Goal: Task Accomplishment & Management: Manage account settings

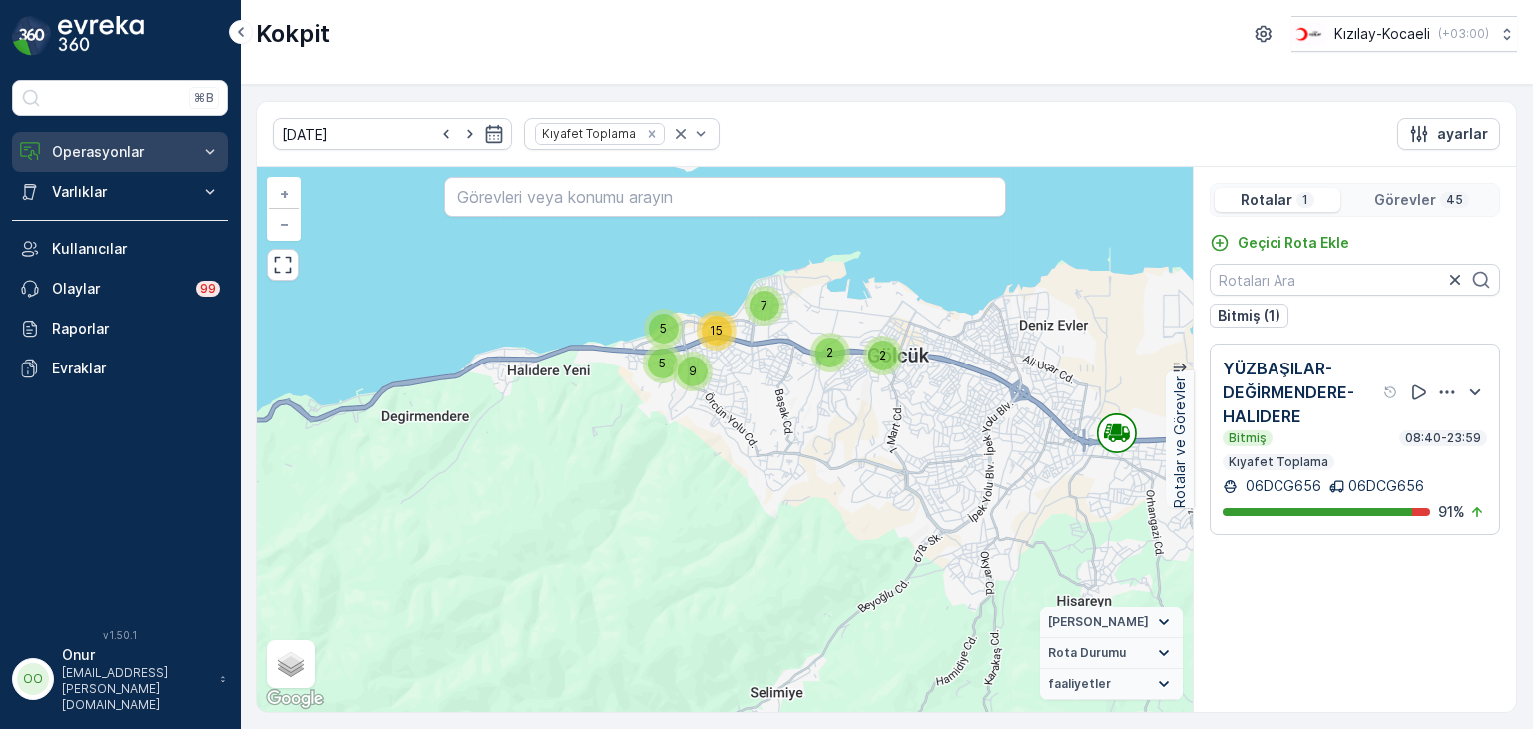
click at [126, 145] on p "Operasyonlar" at bounding box center [120, 152] width 136 height 20
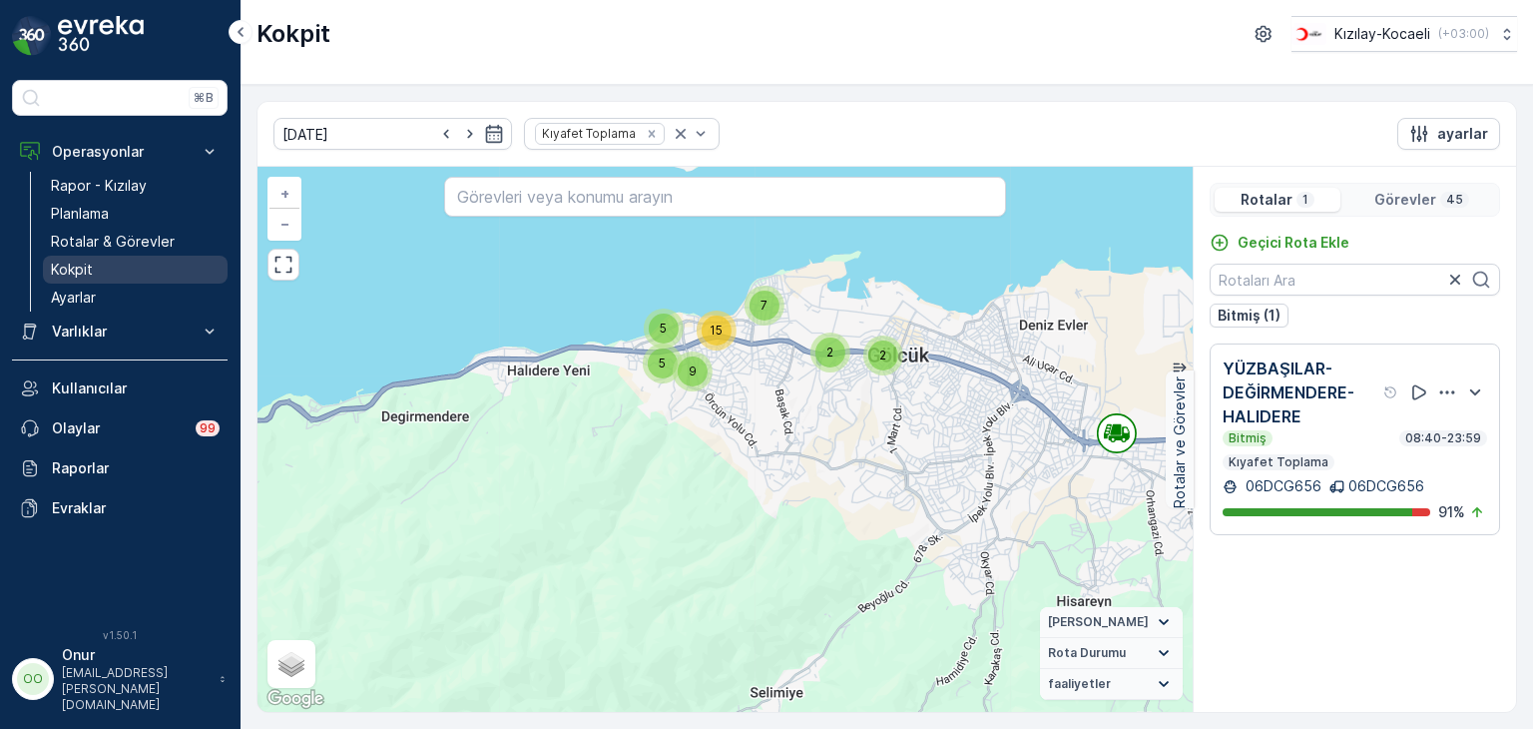
click at [70, 264] on p "Kokpit" at bounding box center [72, 269] width 42 height 20
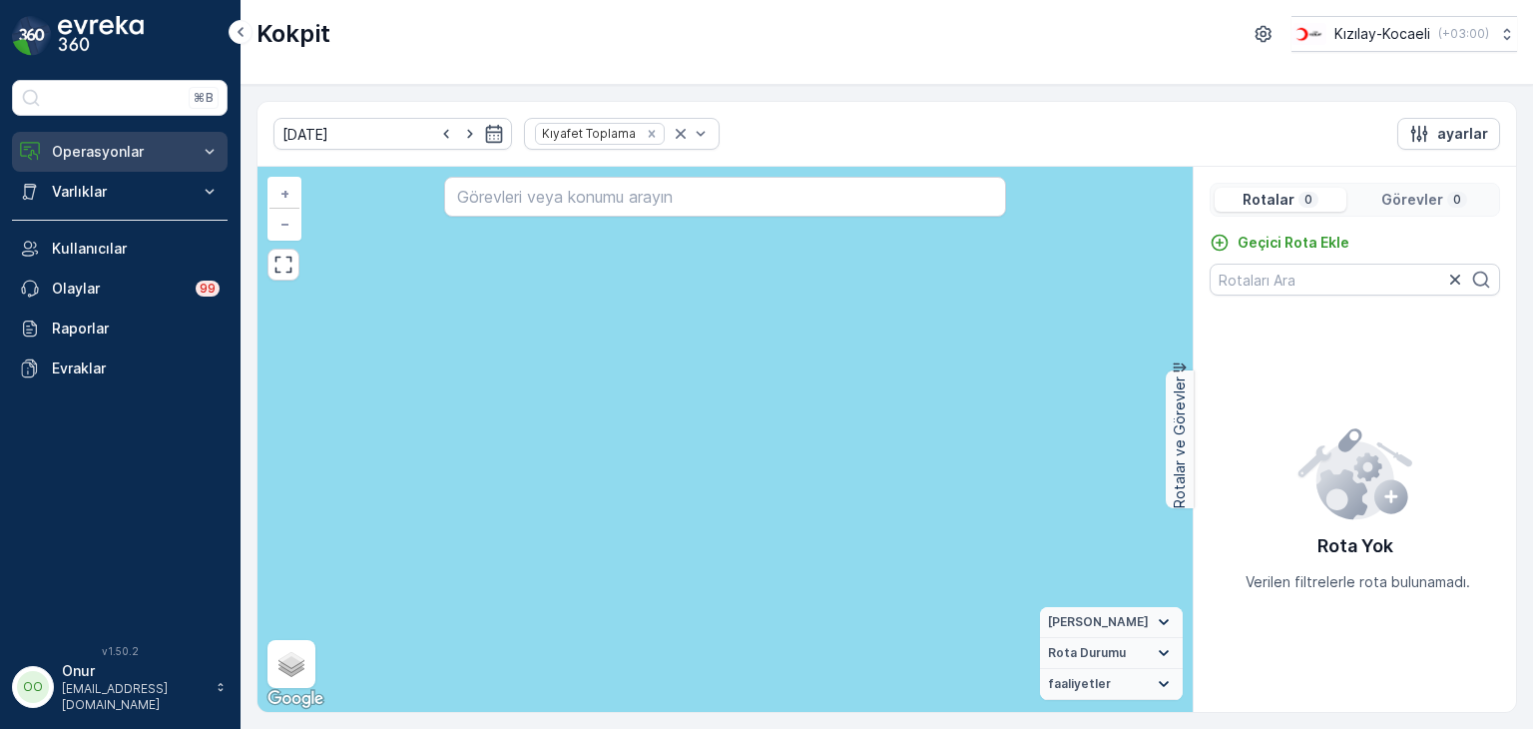
click at [143, 154] on p "Operasyonlar" at bounding box center [120, 152] width 136 height 20
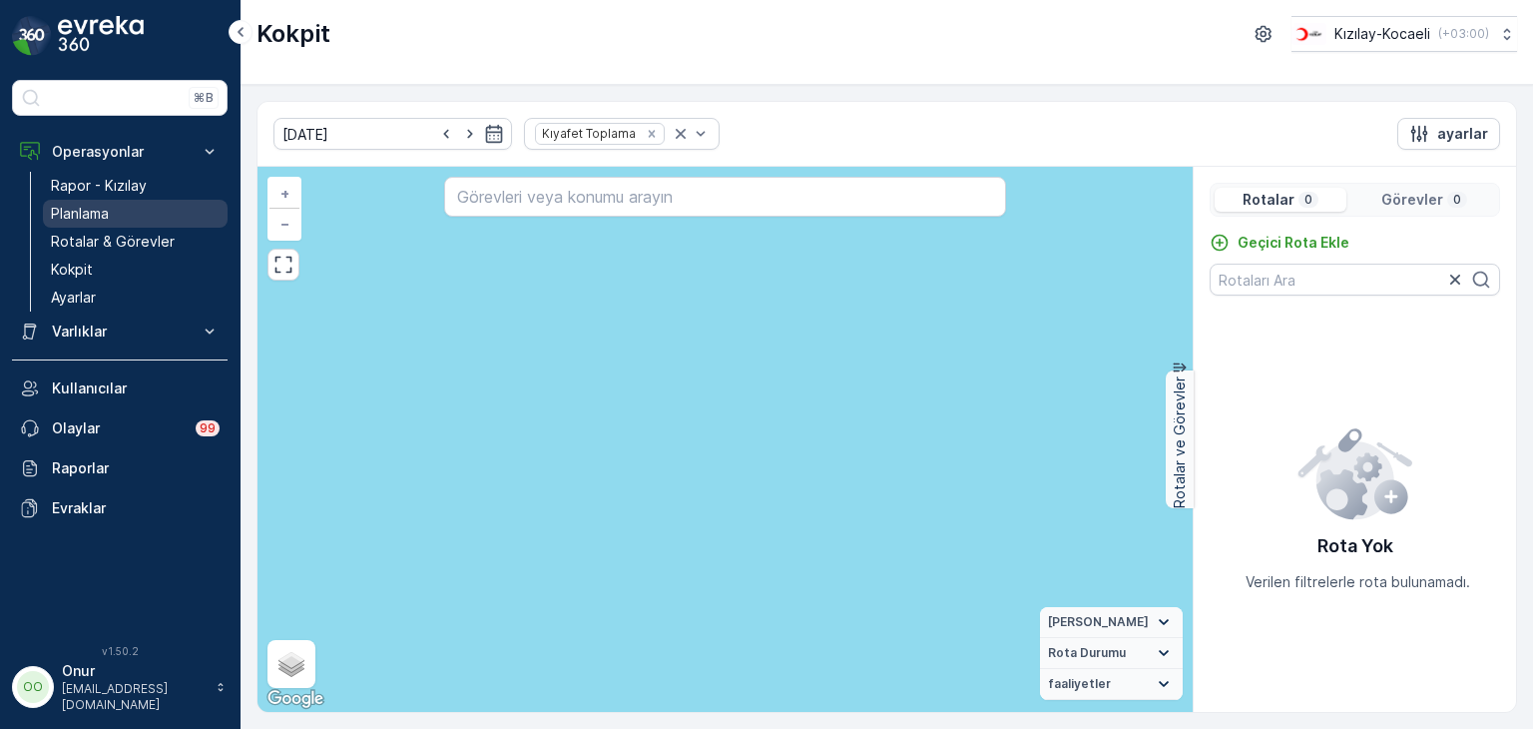
click at [136, 206] on link "Planlama" at bounding box center [135, 214] width 185 height 28
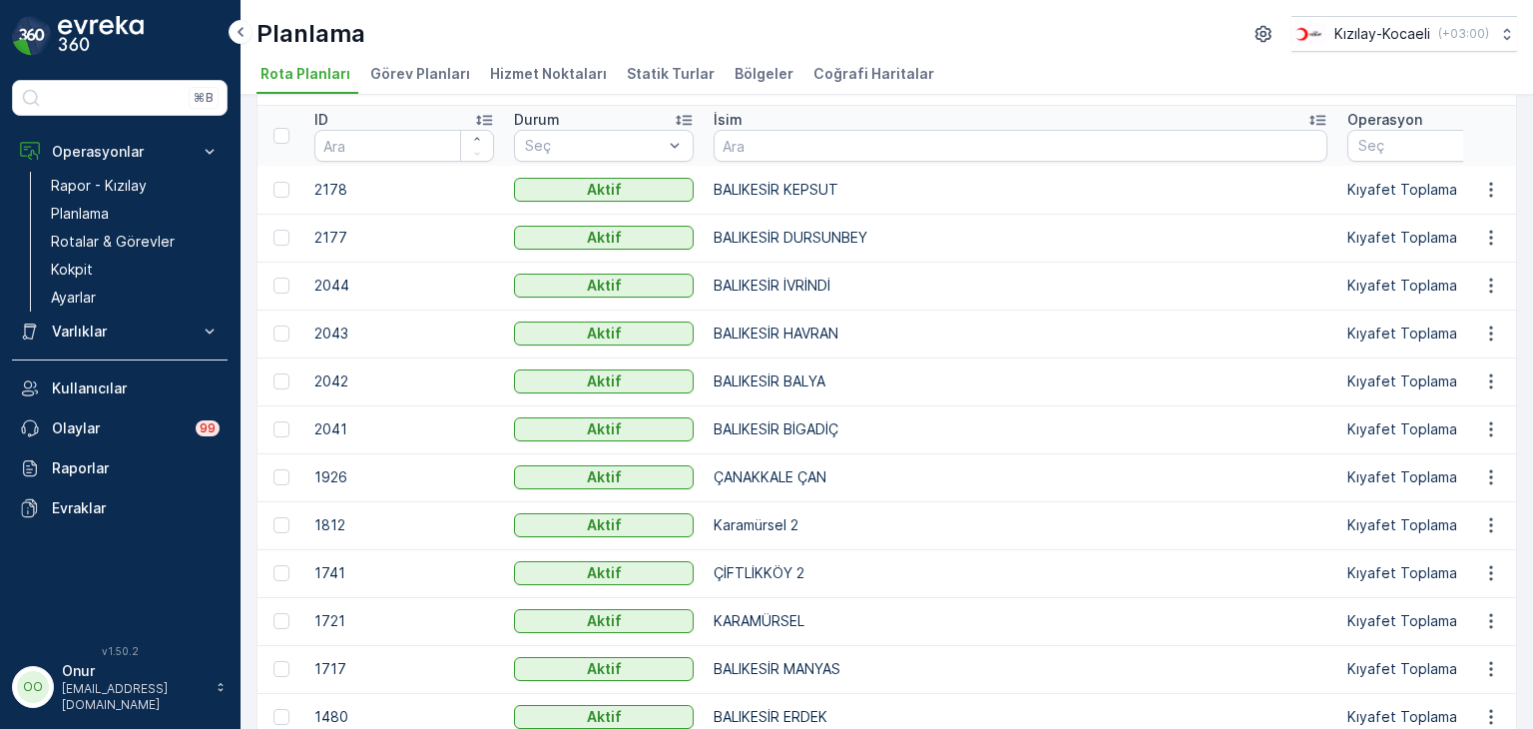
scroll to position [100, 0]
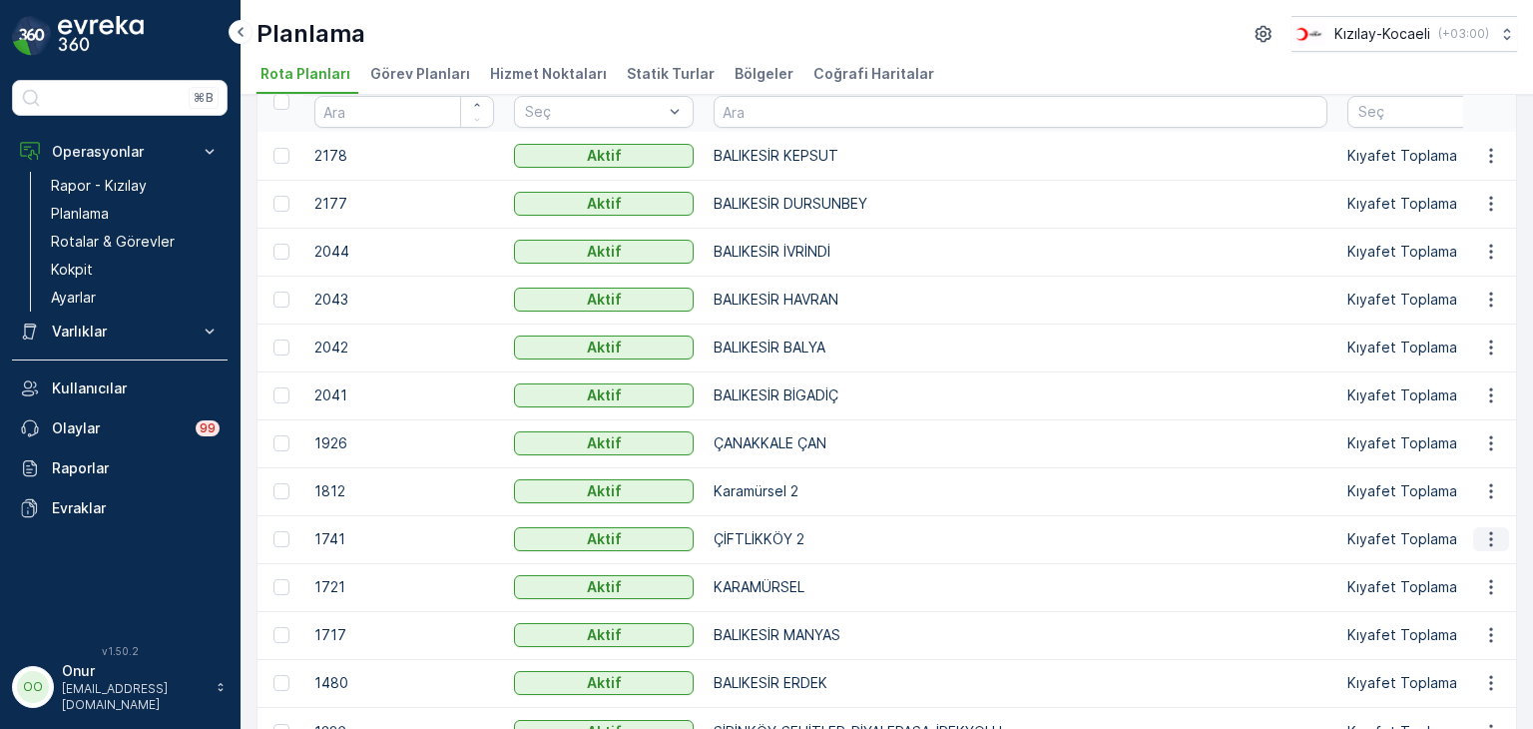
click at [1483, 540] on icon "button" at bounding box center [1491, 539] width 20 height 20
click at [1445, 572] on span "Rota Planını Düzenle" at bounding box center [1454, 568] width 137 height 20
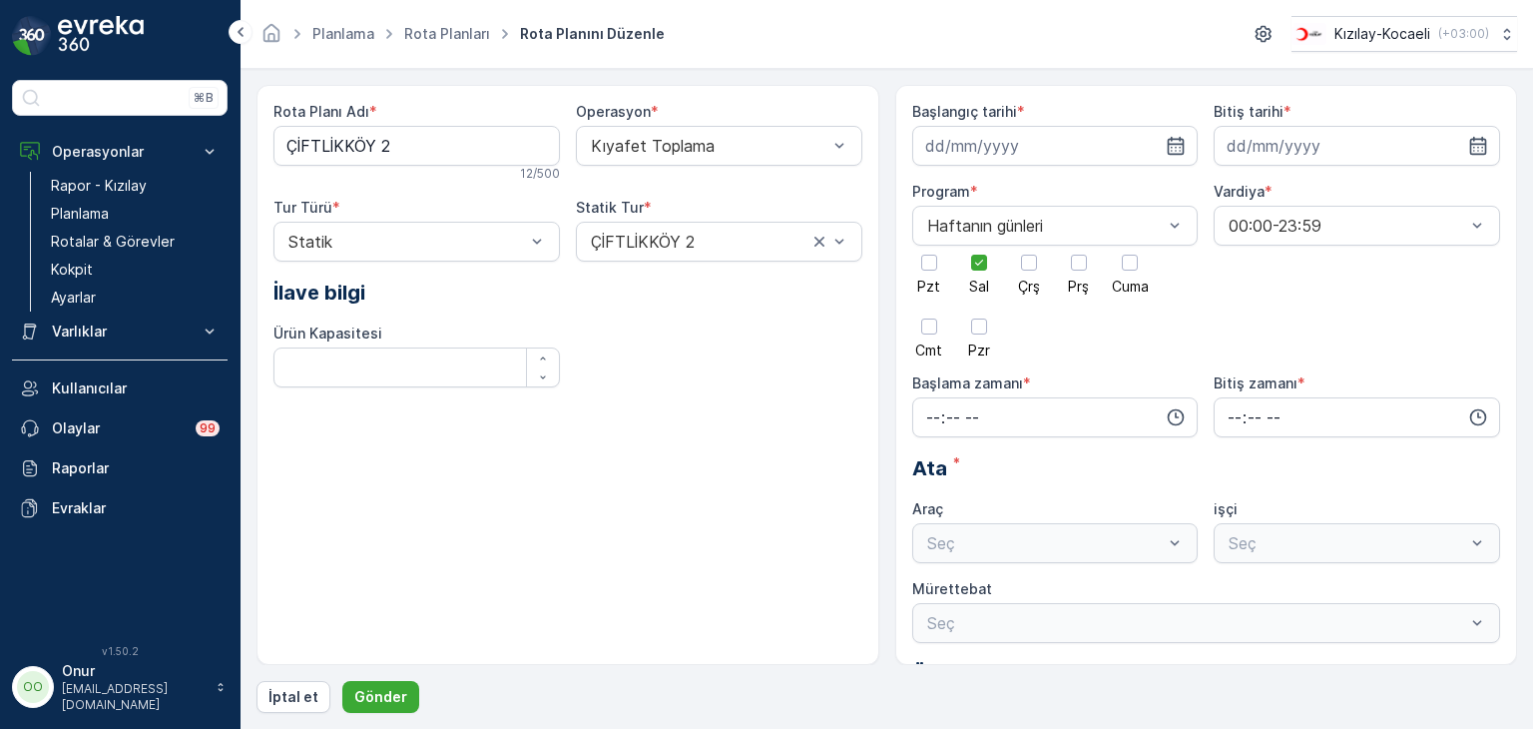
type input "25.09.2024"
type input "31.12.2025"
type input "08:00"
type input "23:59"
click at [368, 698] on p "Gönder" at bounding box center [380, 697] width 53 height 20
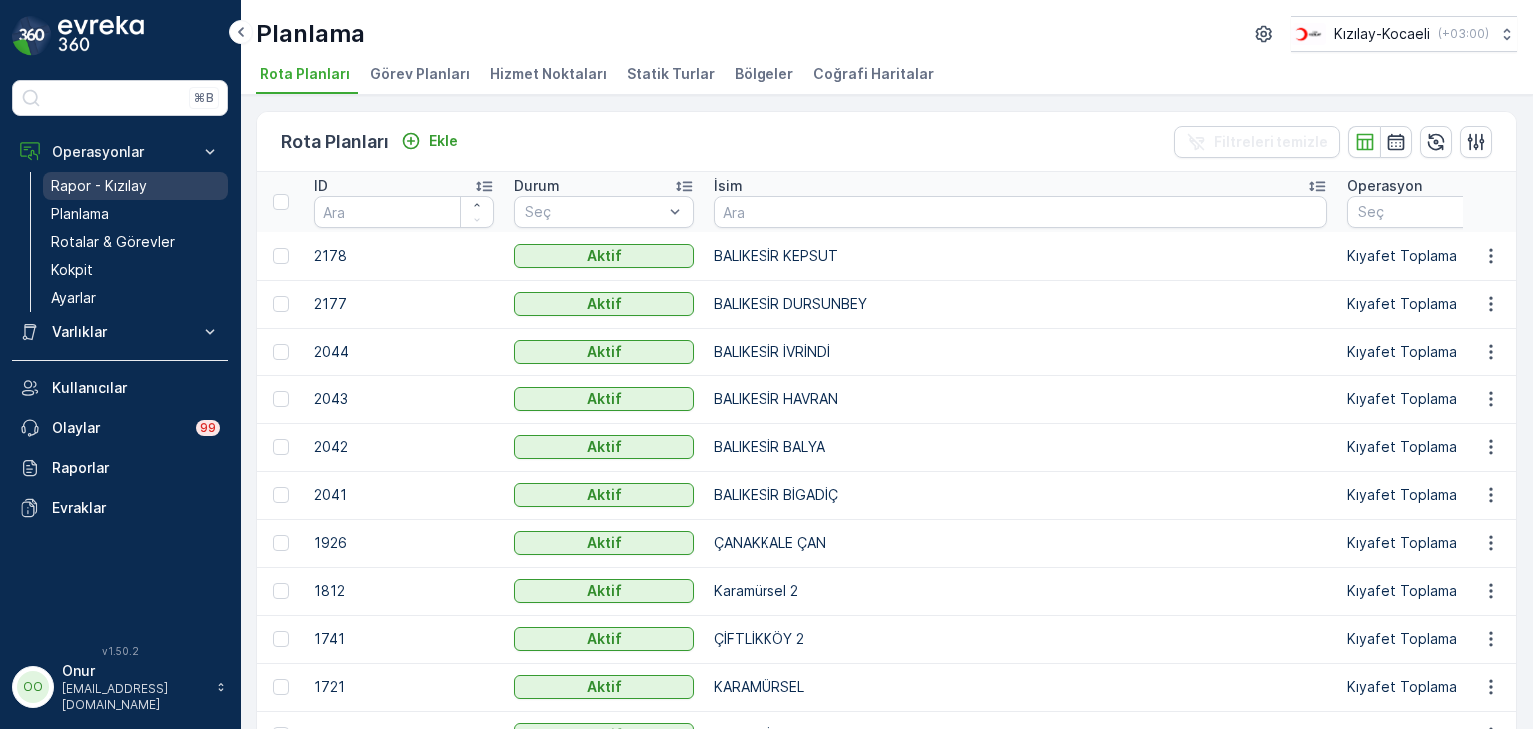
click at [110, 184] on p "Rapor - Kızılay" at bounding box center [99, 186] width 96 height 20
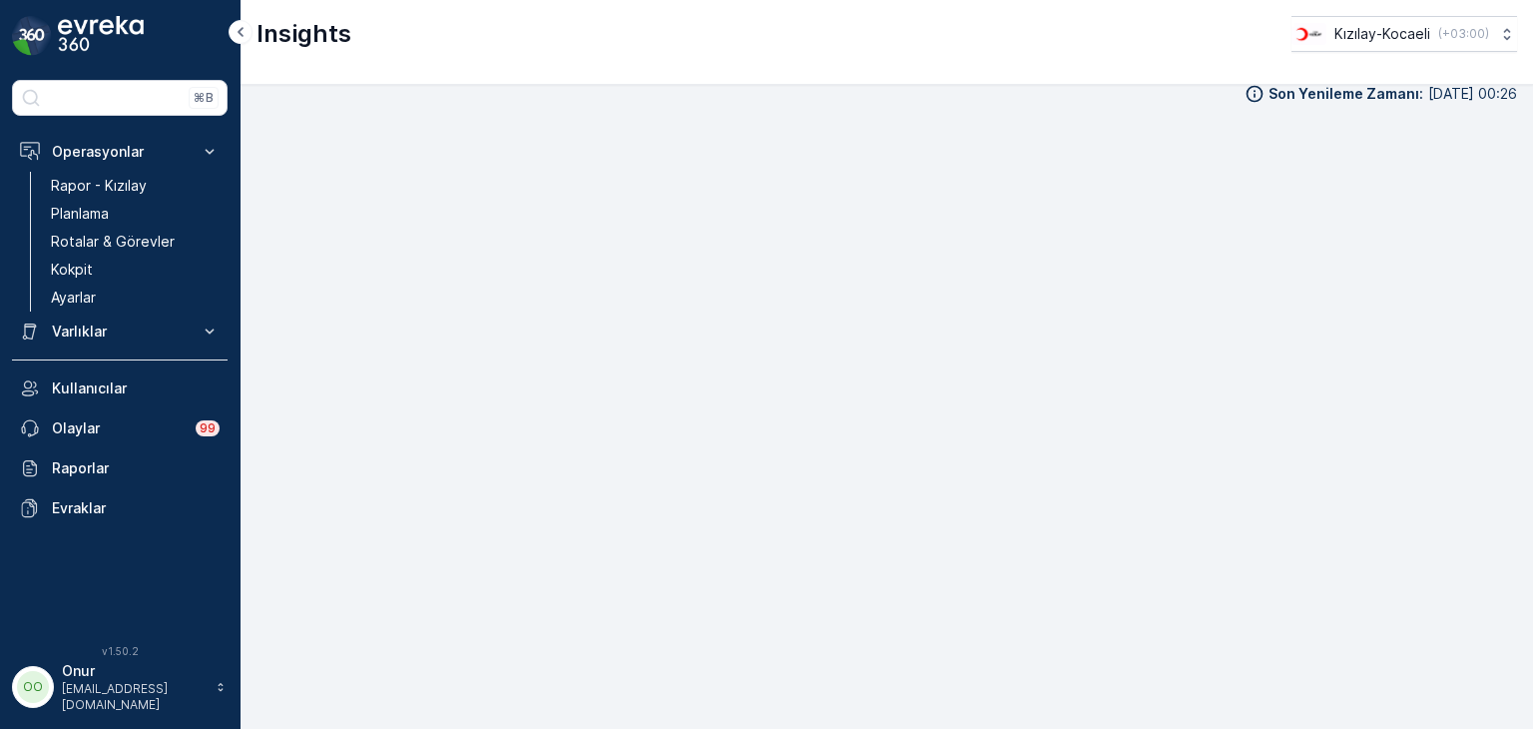
scroll to position [20, 0]
